Goal: Find specific page/section: Find specific page/section

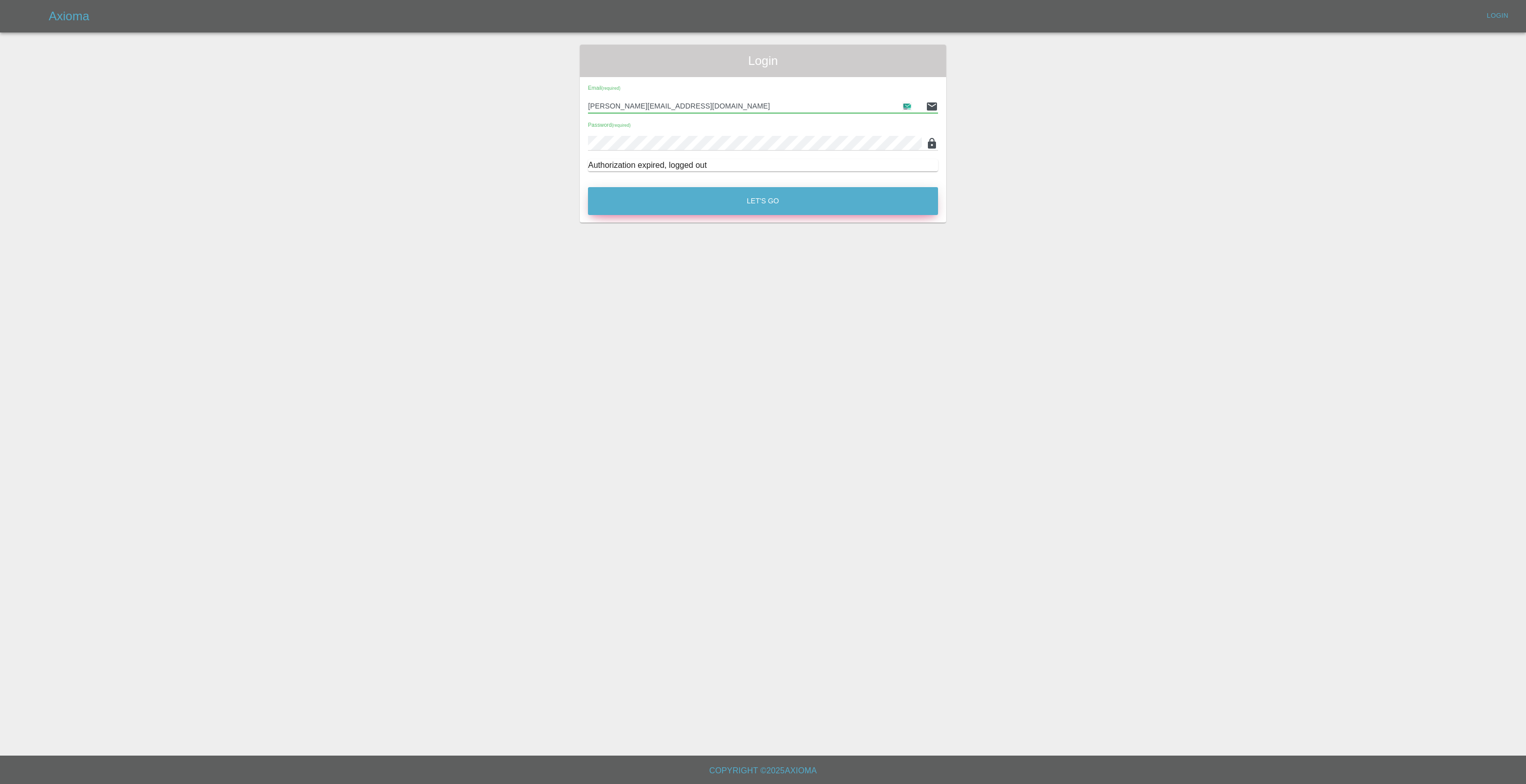
click at [705, 210] on button "Let's Go" at bounding box center [763, 201] width 350 height 28
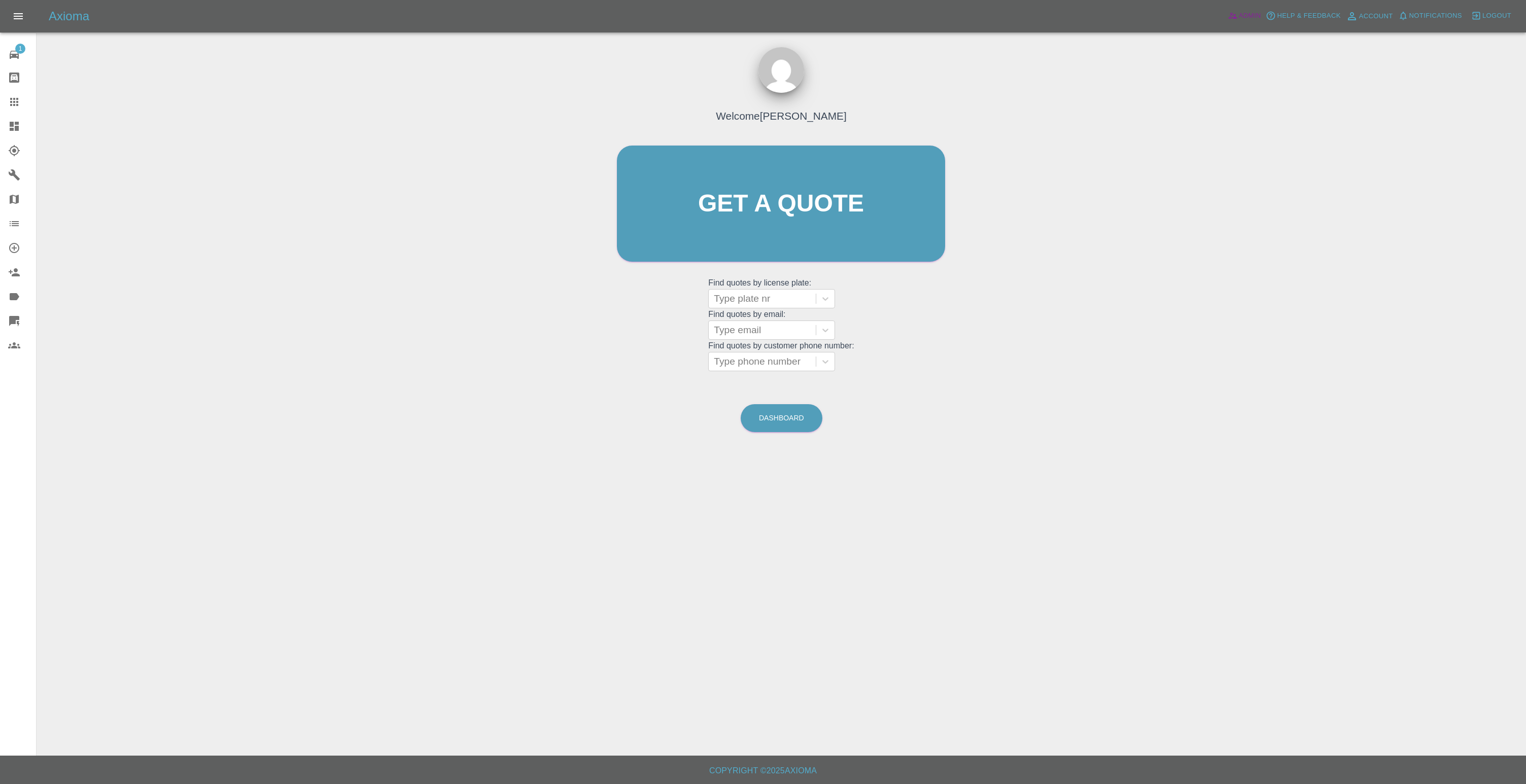
click at [1245, 18] on span "Admin" at bounding box center [1249, 16] width 22 height 11
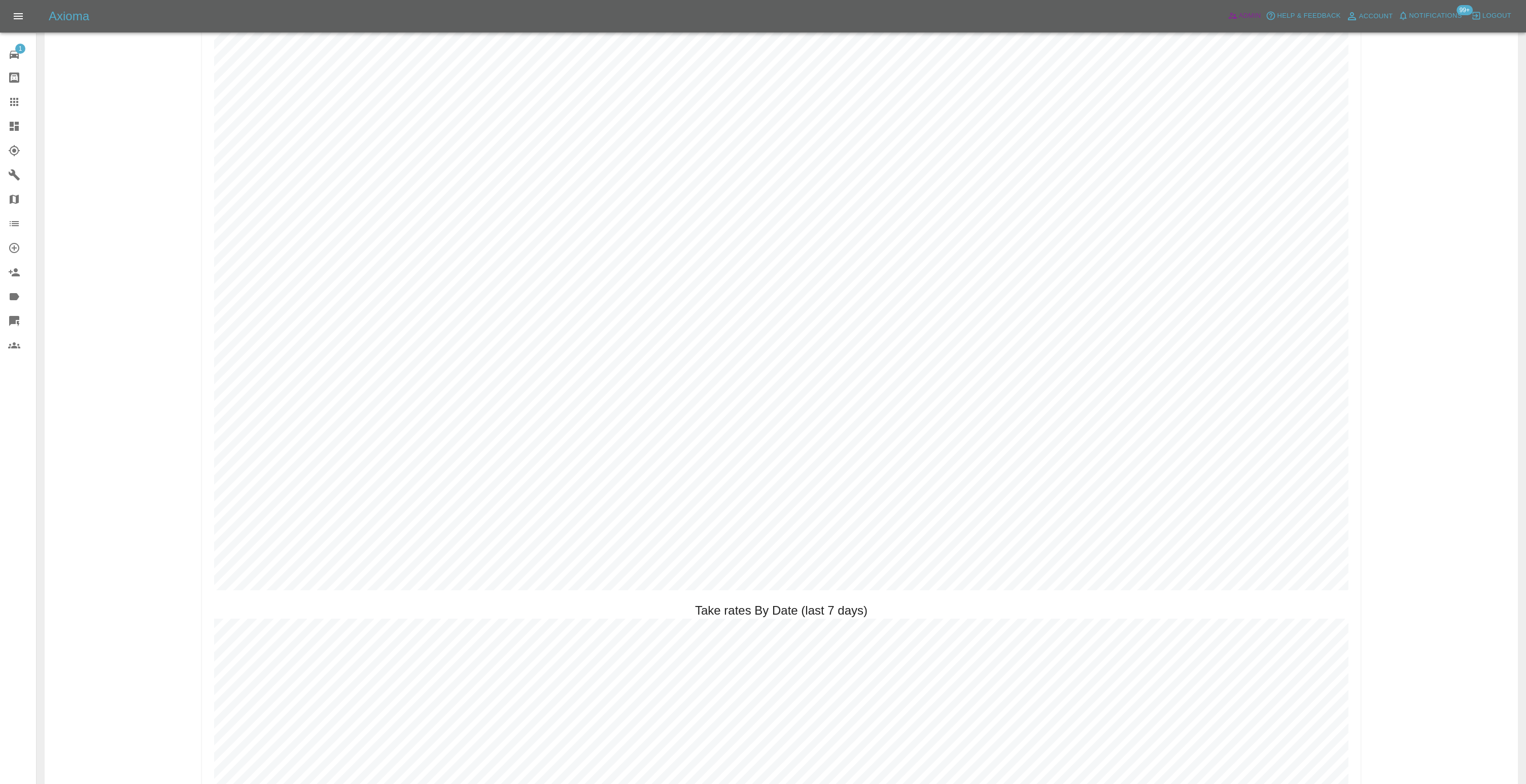
scroll to position [1640, 0]
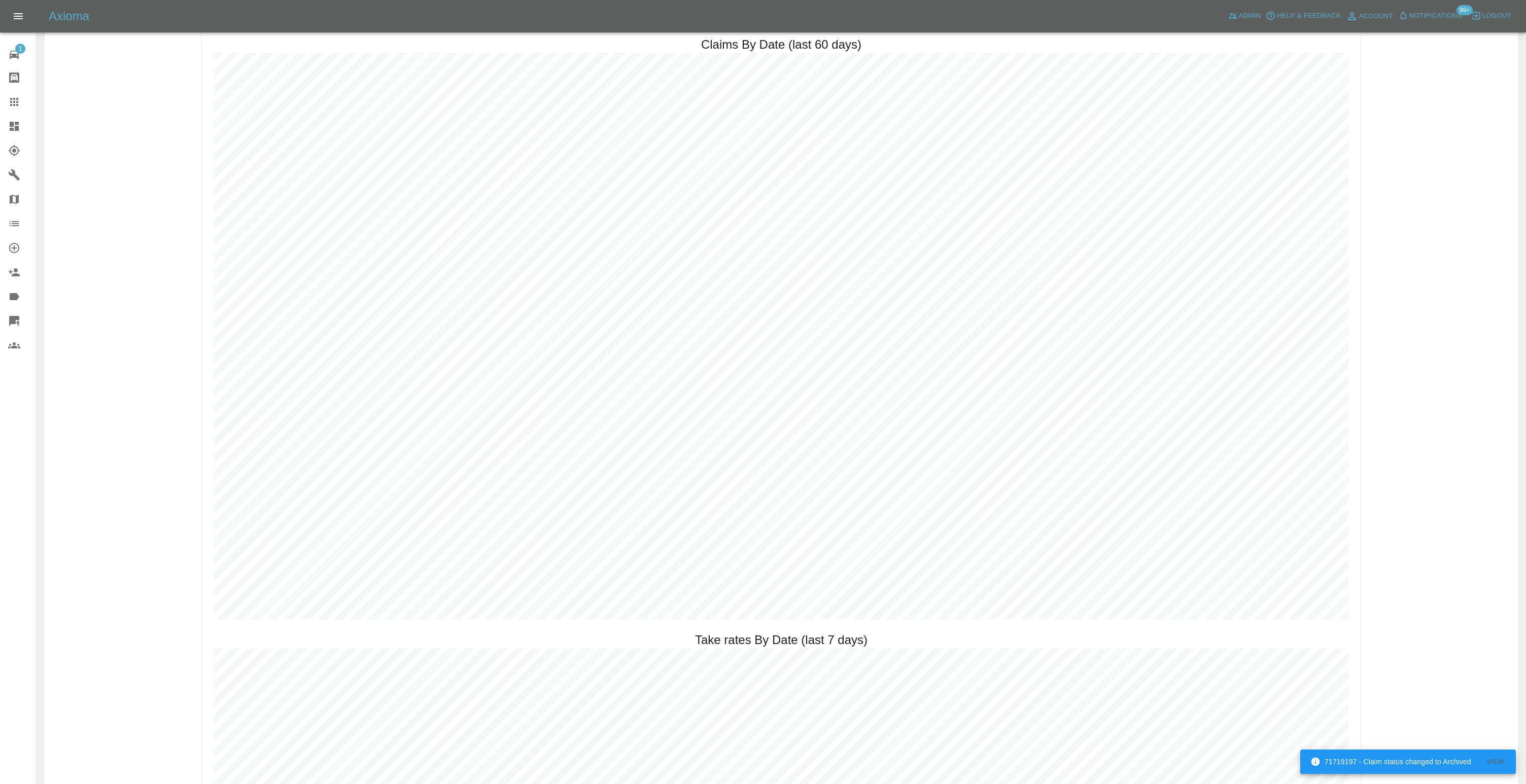
scroll to position [1711, 0]
